Goal: Navigation & Orientation: Find specific page/section

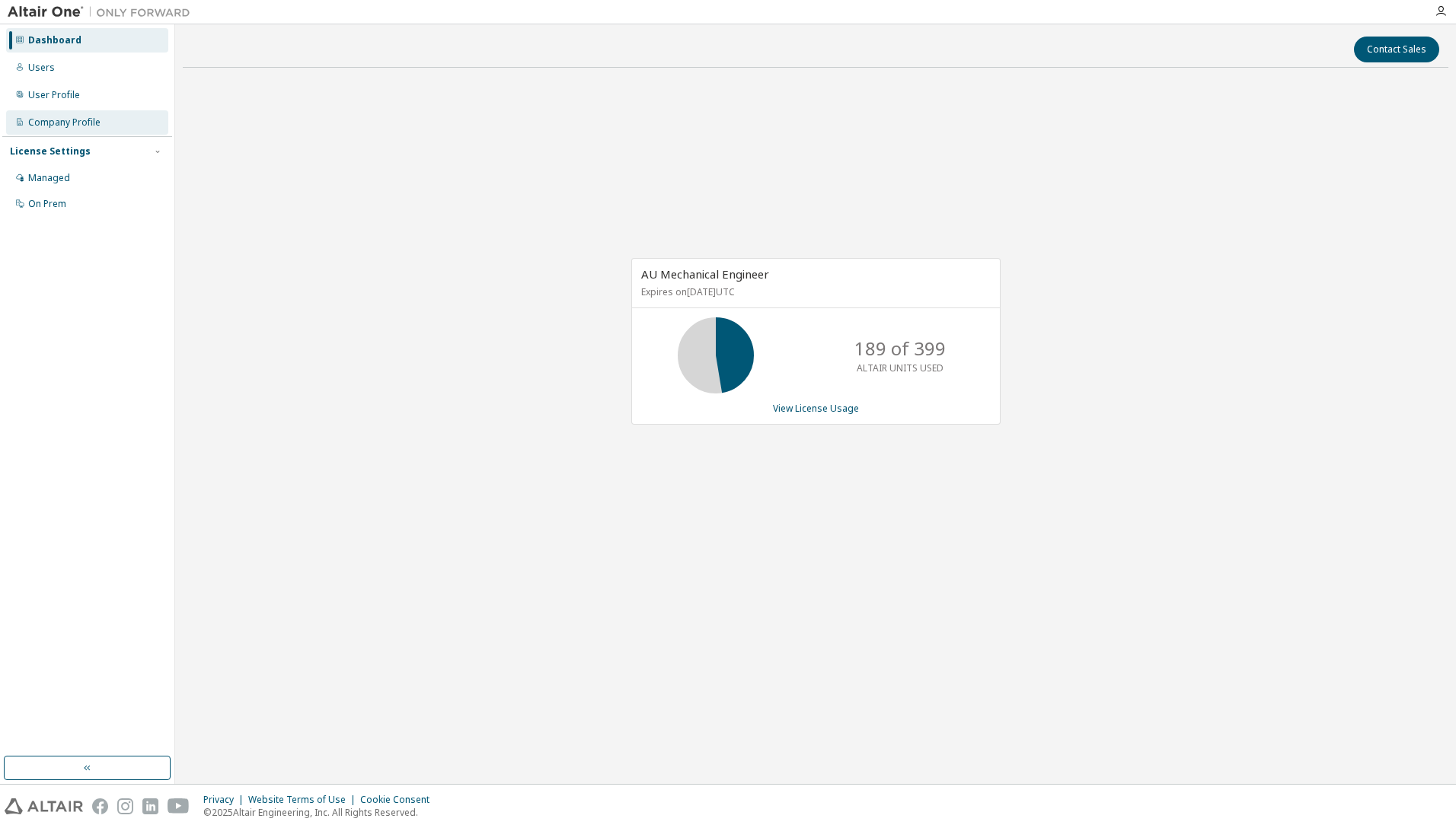
click at [86, 127] on div "Company Profile" at bounding box center [64, 122] width 73 height 12
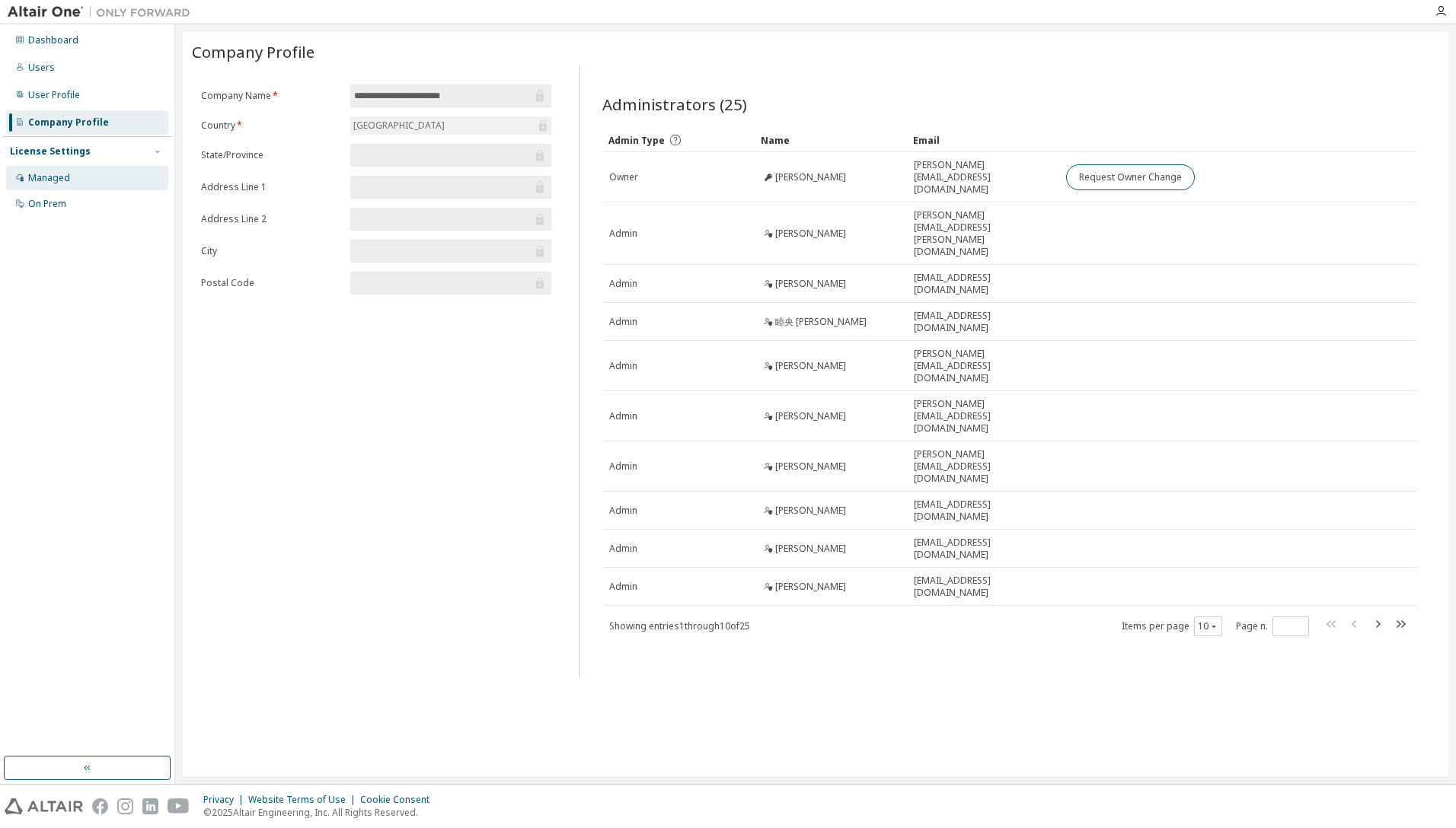
click at [59, 178] on div "Managed" at bounding box center [49, 178] width 42 height 12
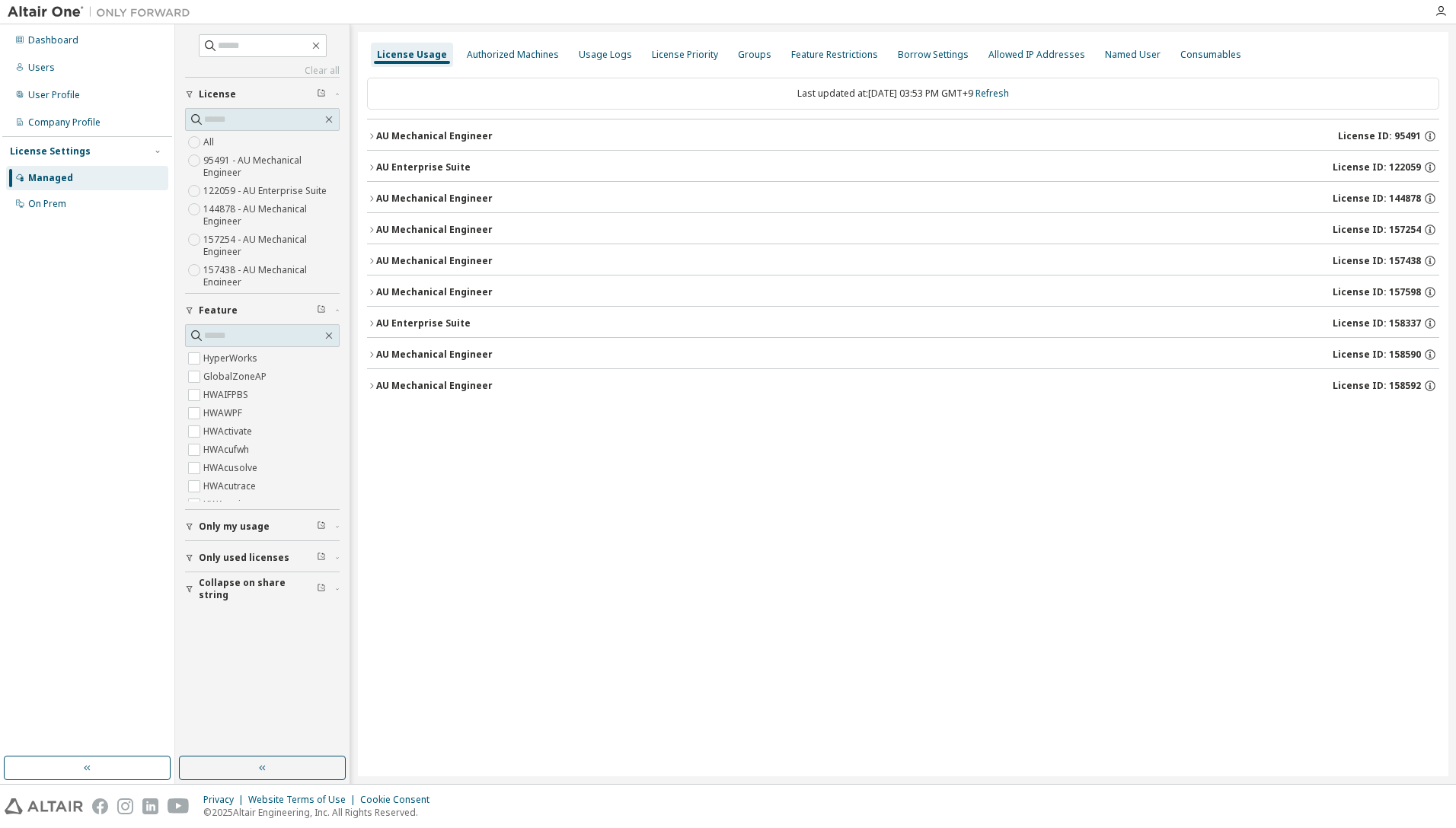
click at [245, 526] on span "Only my usage" at bounding box center [234, 526] width 71 height 12
click at [45, 199] on div "On Prem" at bounding box center [47, 203] width 38 height 12
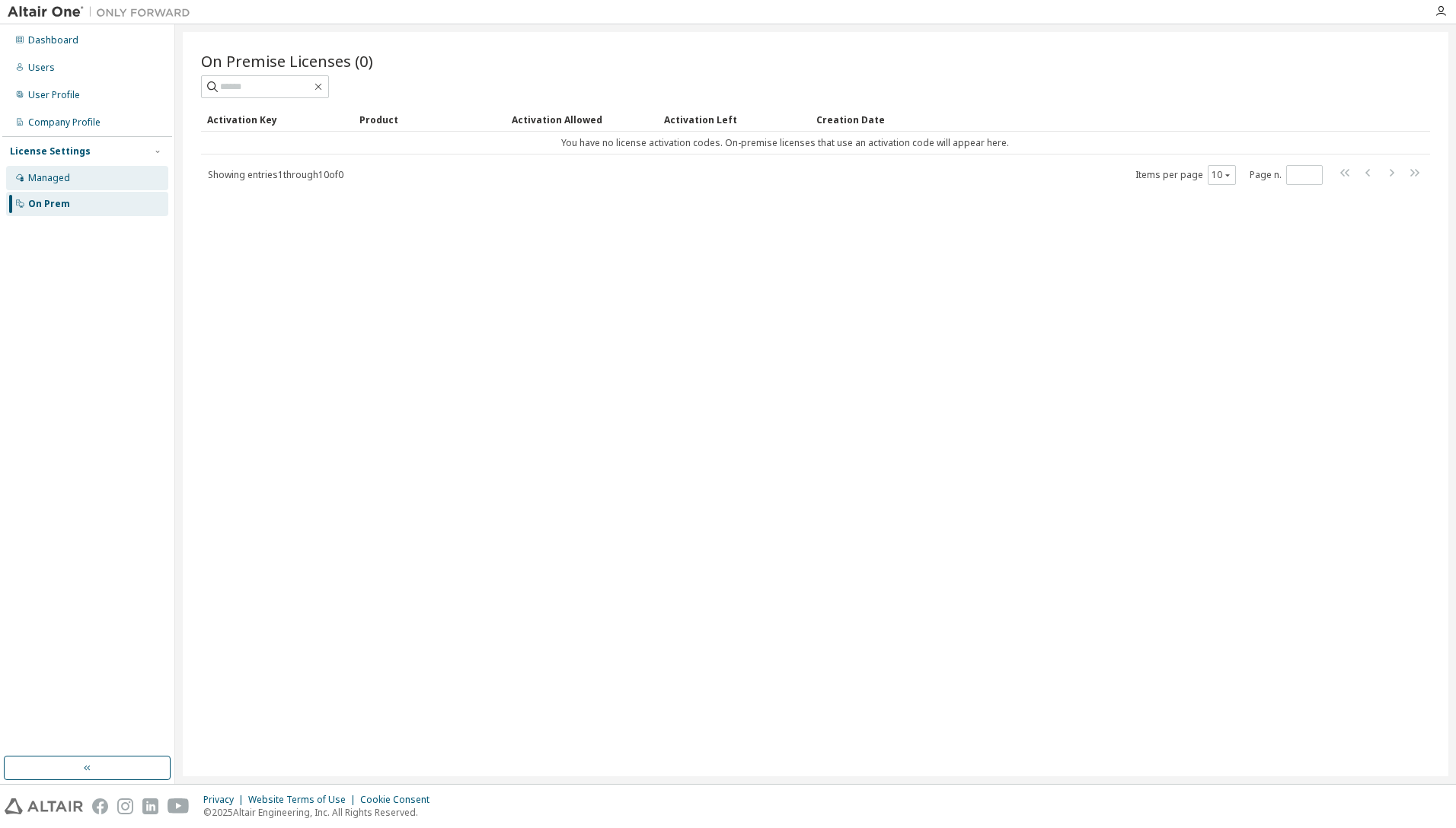
click at [46, 178] on div "Managed" at bounding box center [49, 178] width 42 height 12
